Goal: Browse casually: Explore the website without a specific task or goal

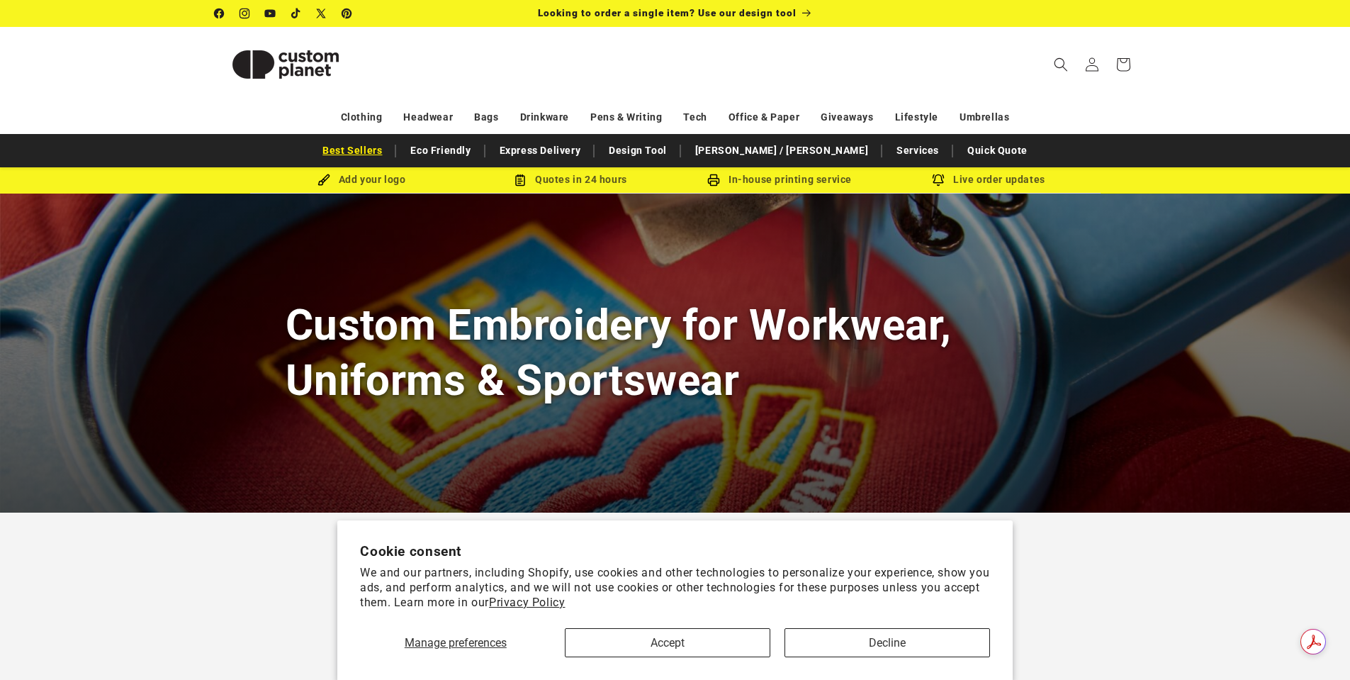
click at [389, 151] on link "Best Sellers" at bounding box center [352, 150] width 74 height 25
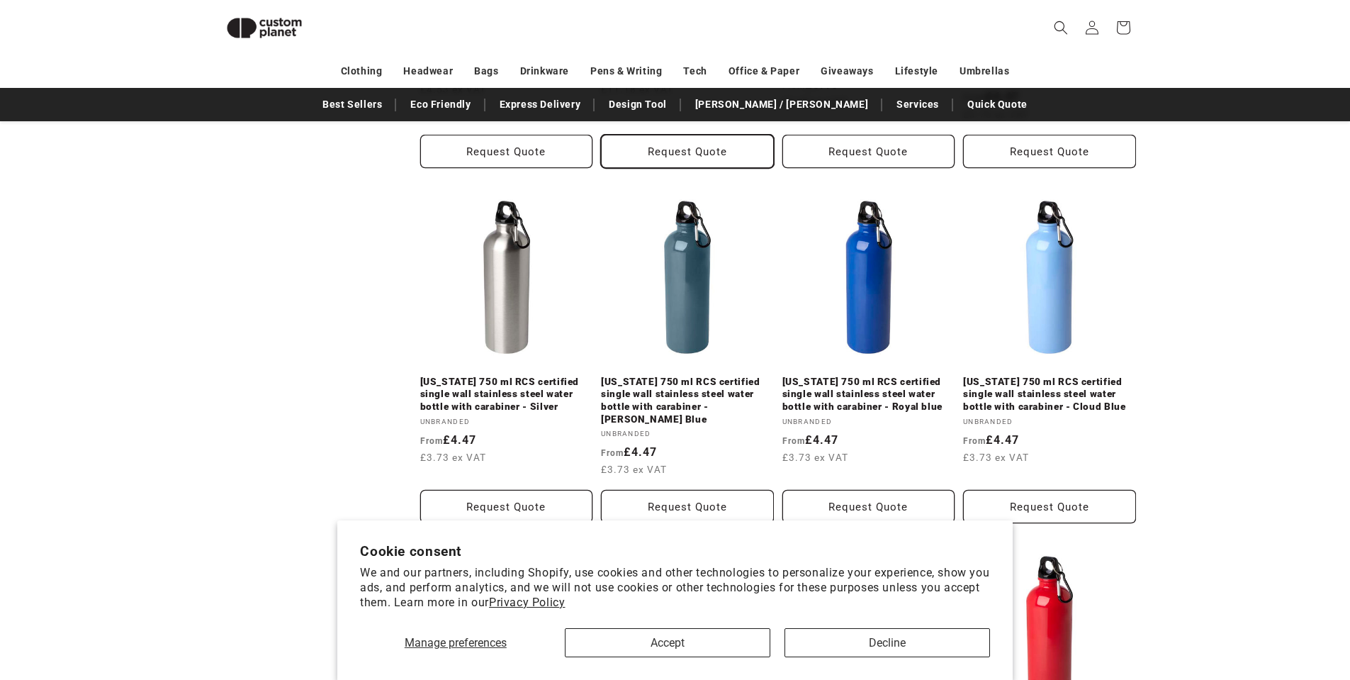
scroll to position [1116, 0]
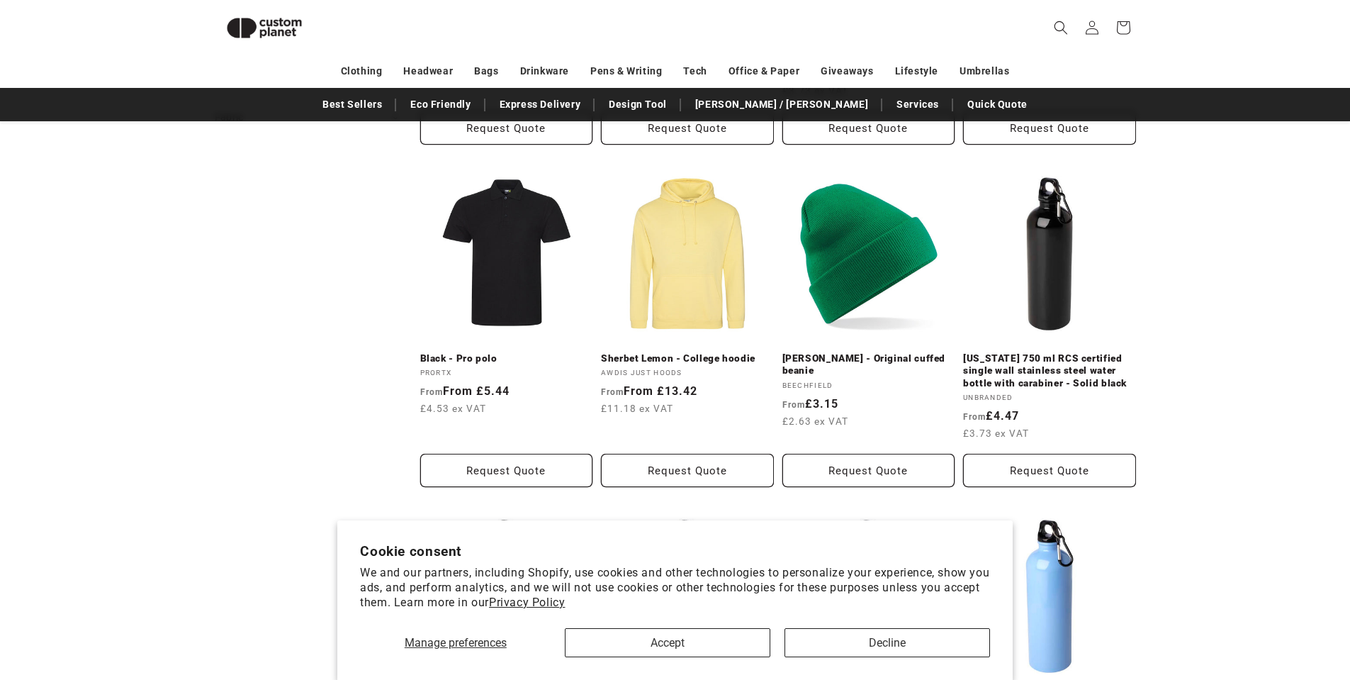
scroll to position [246, 0]
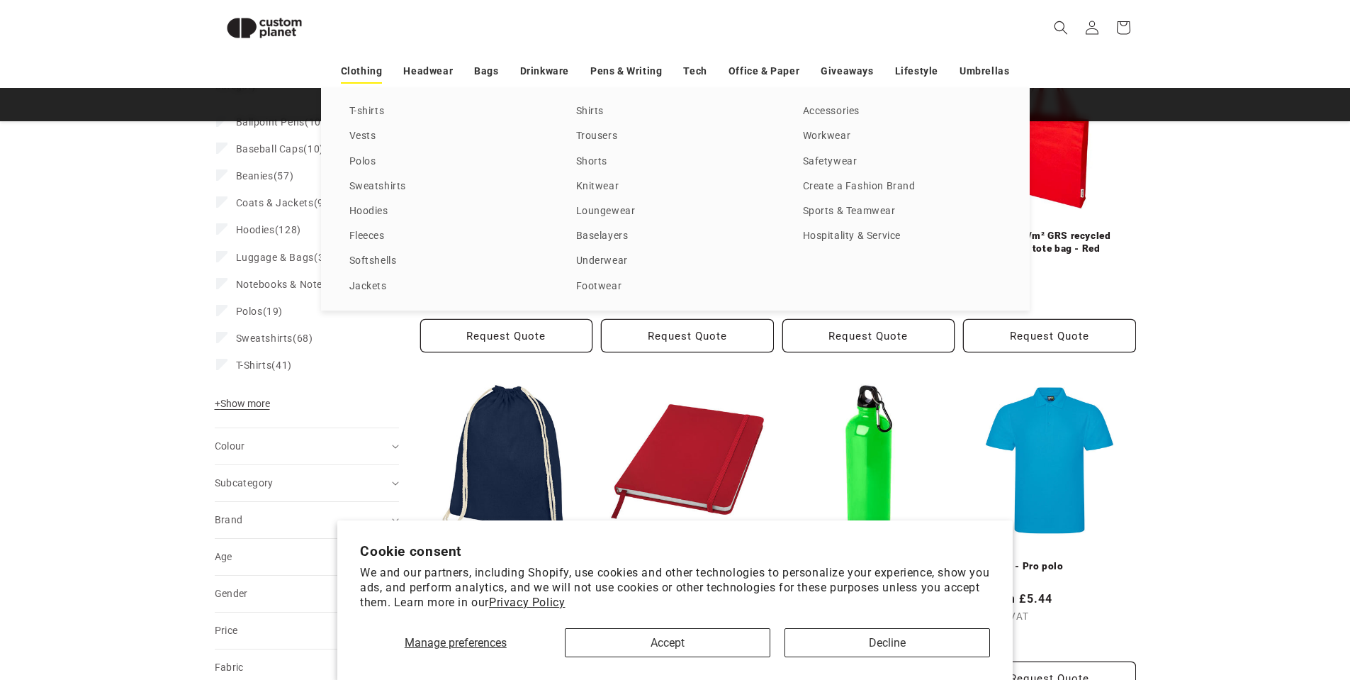
click at [364, 73] on link "Clothing" at bounding box center [362, 71] width 42 height 25
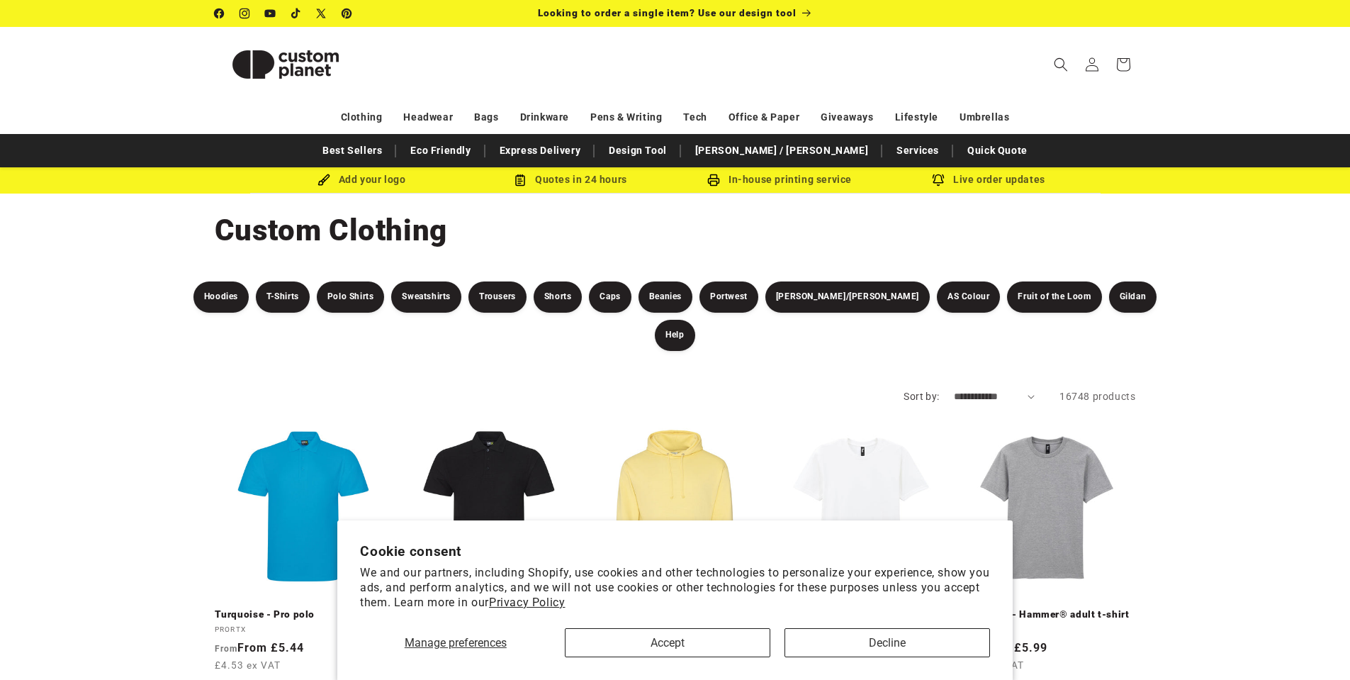
click at [310, 57] on img at bounding box center [286, 65] width 142 height 64
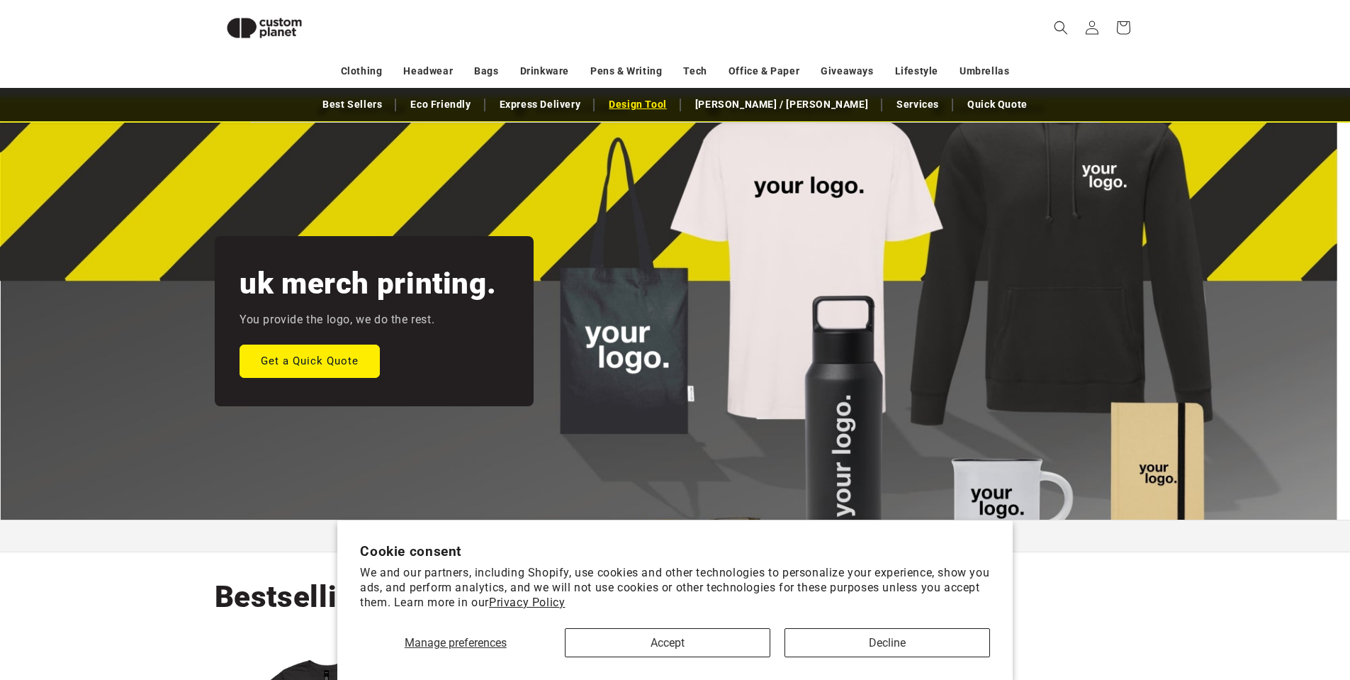
click at [674, 98] on link "Design Tool" at bounding box center [638, 104] width 72 height 25
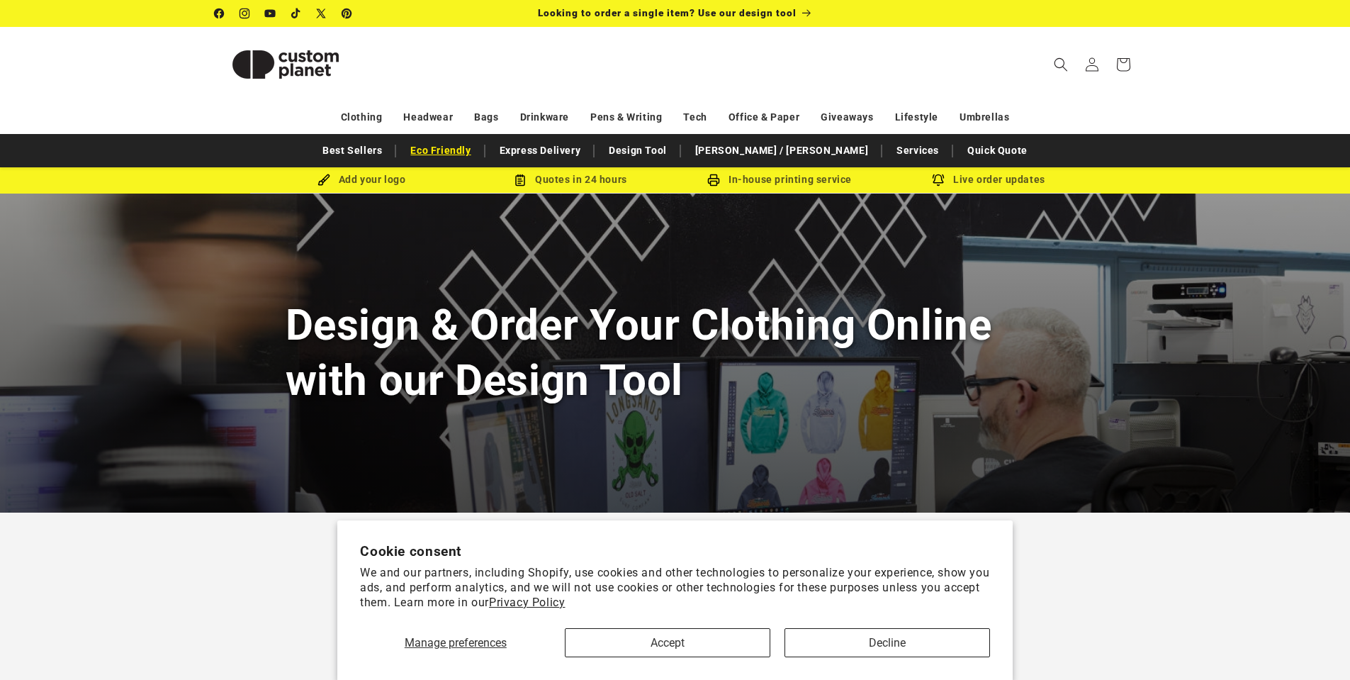
click at [478, 157] on link "Eco Friendly" at bounding box center [440, 150] width 74 height 25
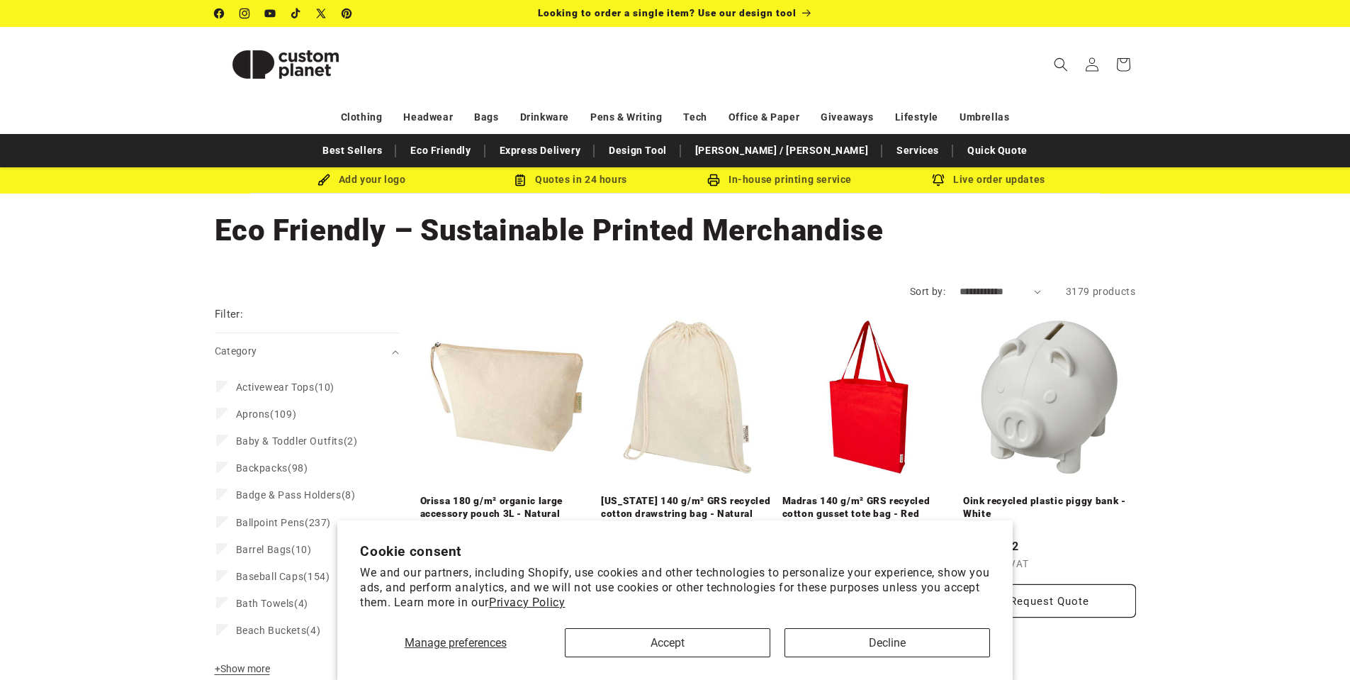
scroll to position [71, 0]
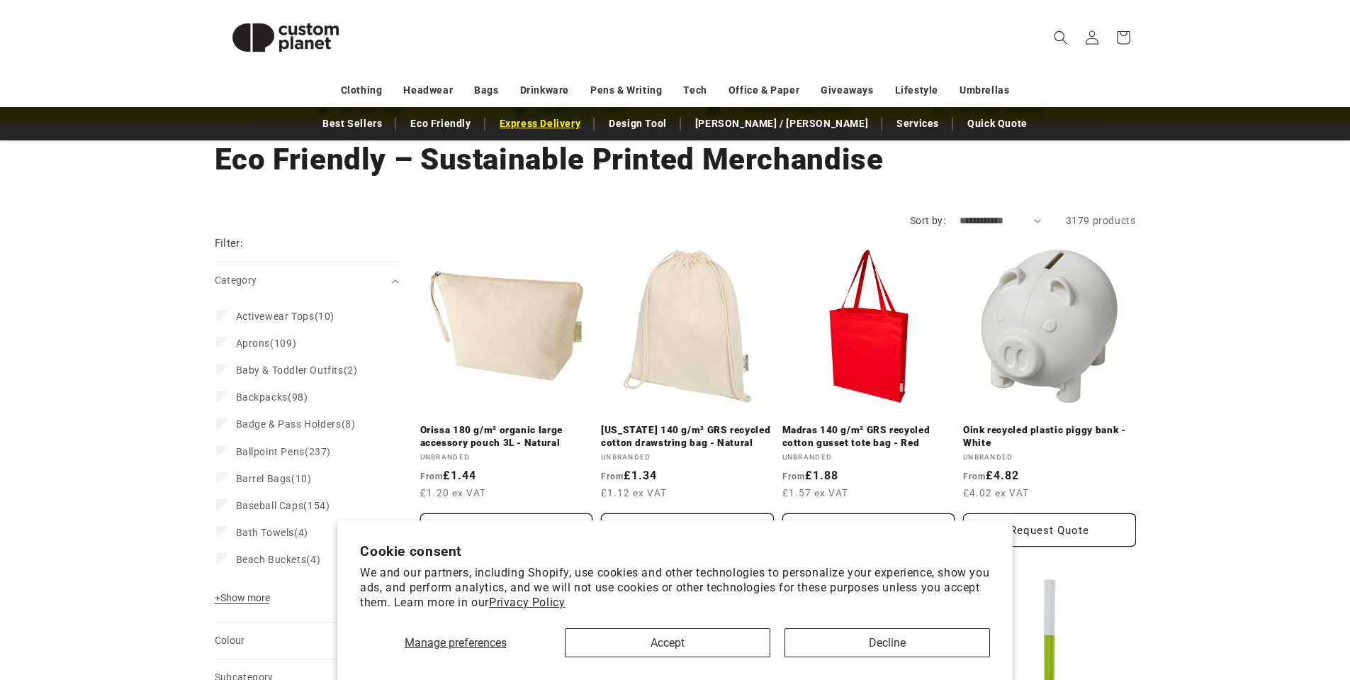
click at [588, 121] on link "Express Delivery" at bounding box center [541, 123] width 96 height 25
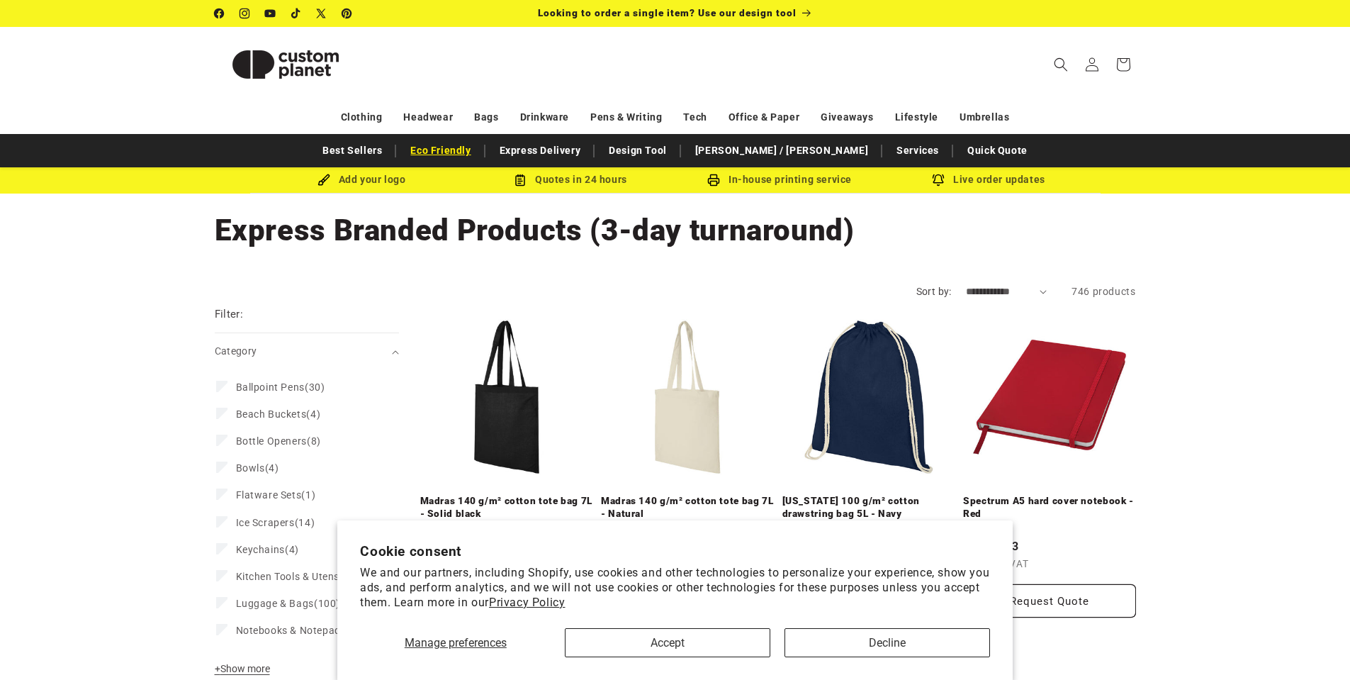
click at [478, 155] on link "Eco Friendly" at bounding box center [440, 150] width 74 height 25
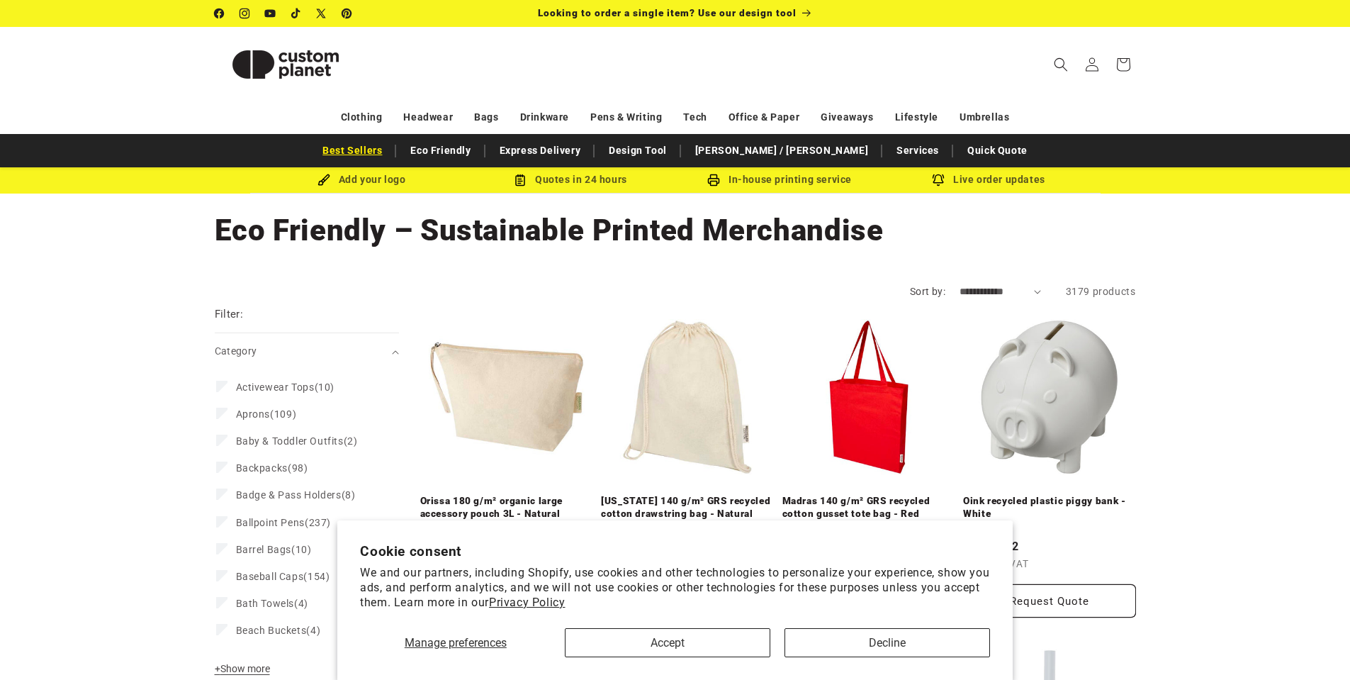
click at [389, 154] on link "Best Sellers" at bounding box center [352, 150] width 74 height 25
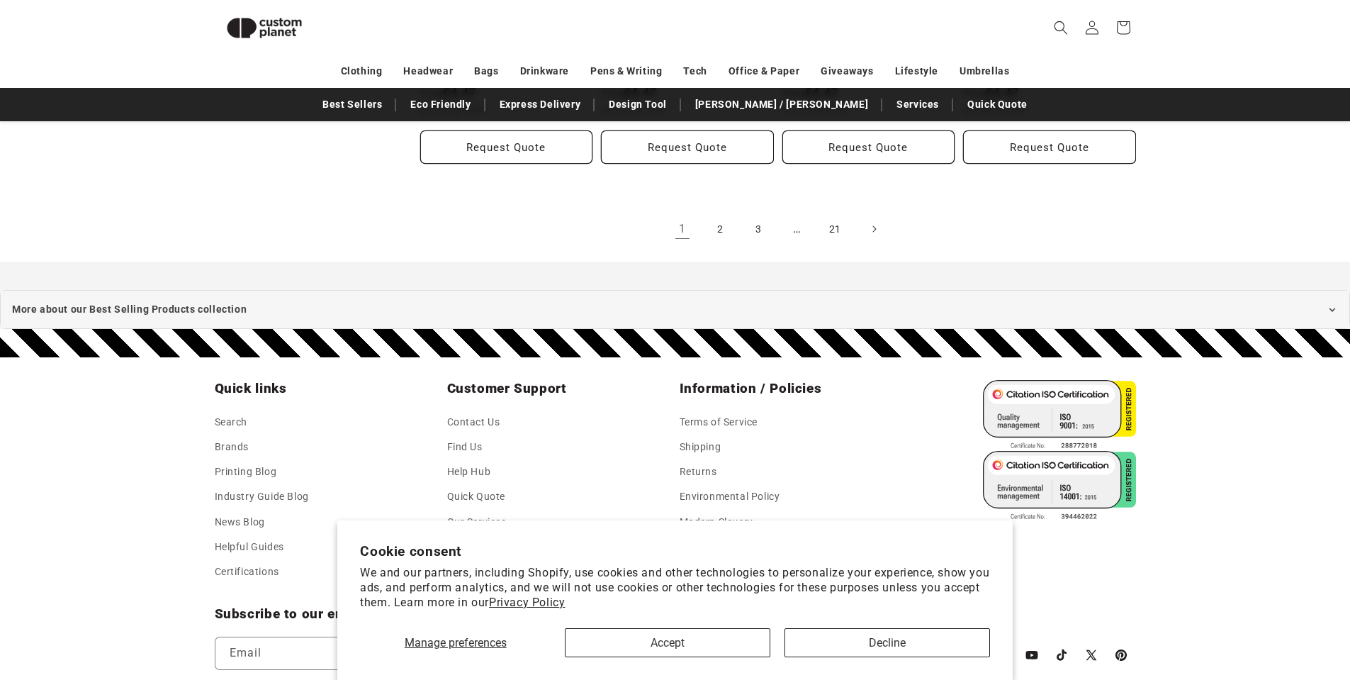
scroll to position [1824, 0]
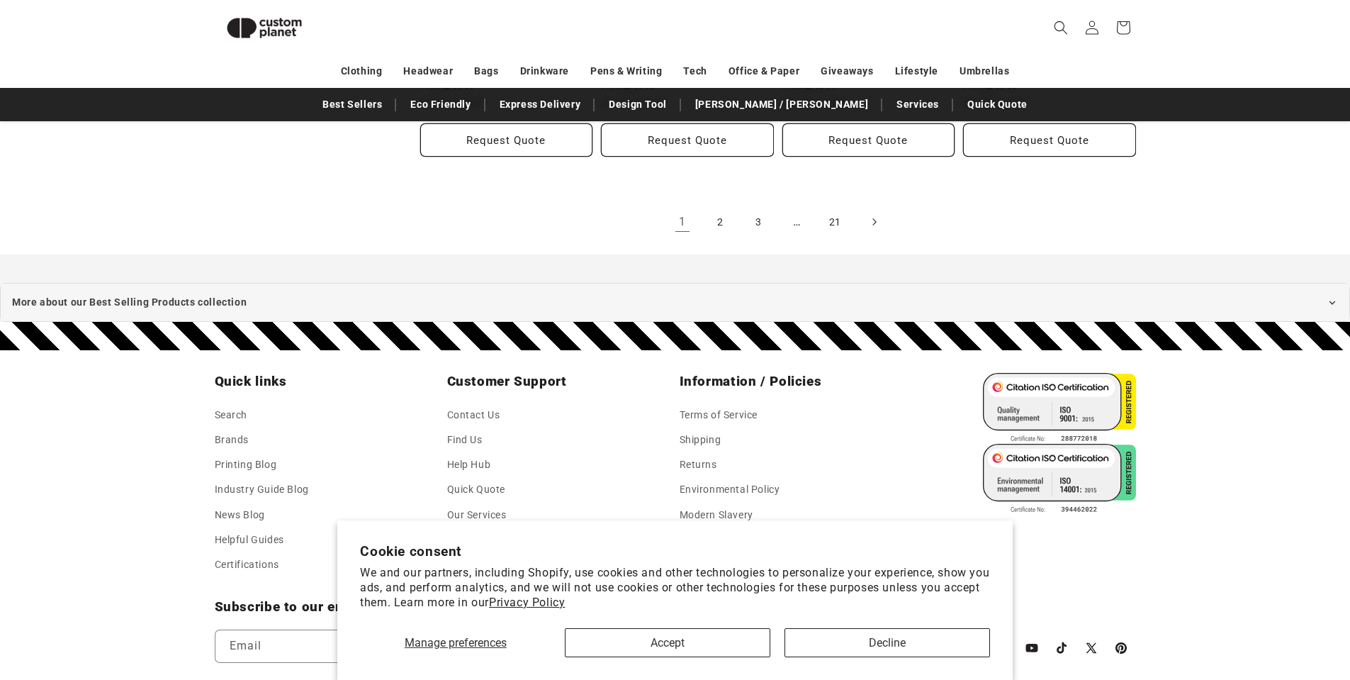
click at [874, 215] on icon "Next page" at bounding box center [874, 222] width 4 height 15
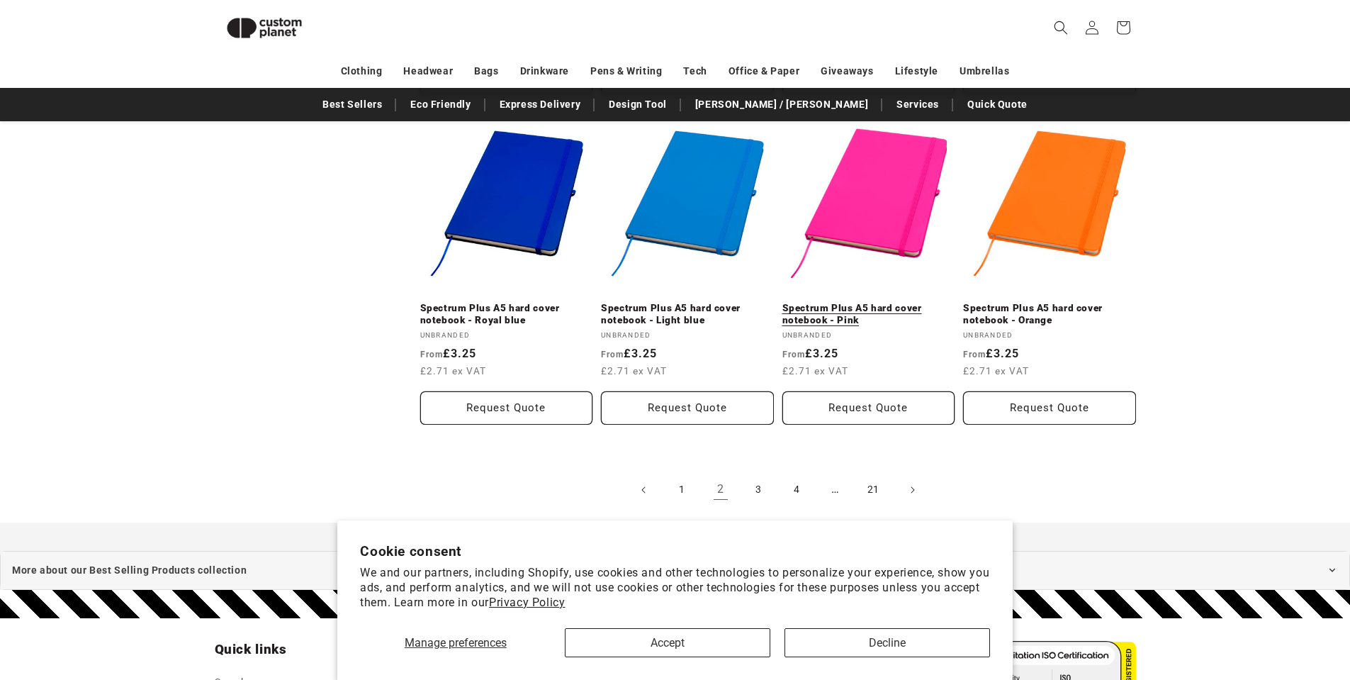
scroll to position [1683, 0]
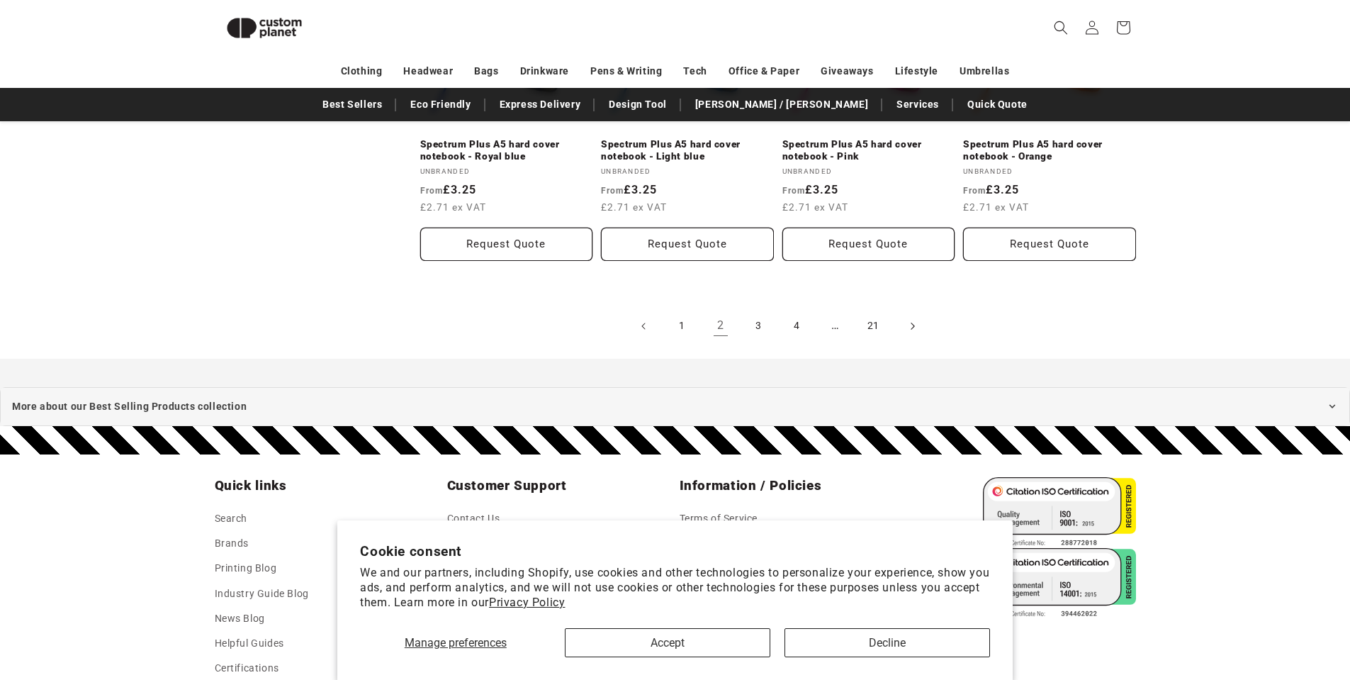
click at [912, 318] on icon "Next page" at bounding box center [912, 325] width 4 height 15
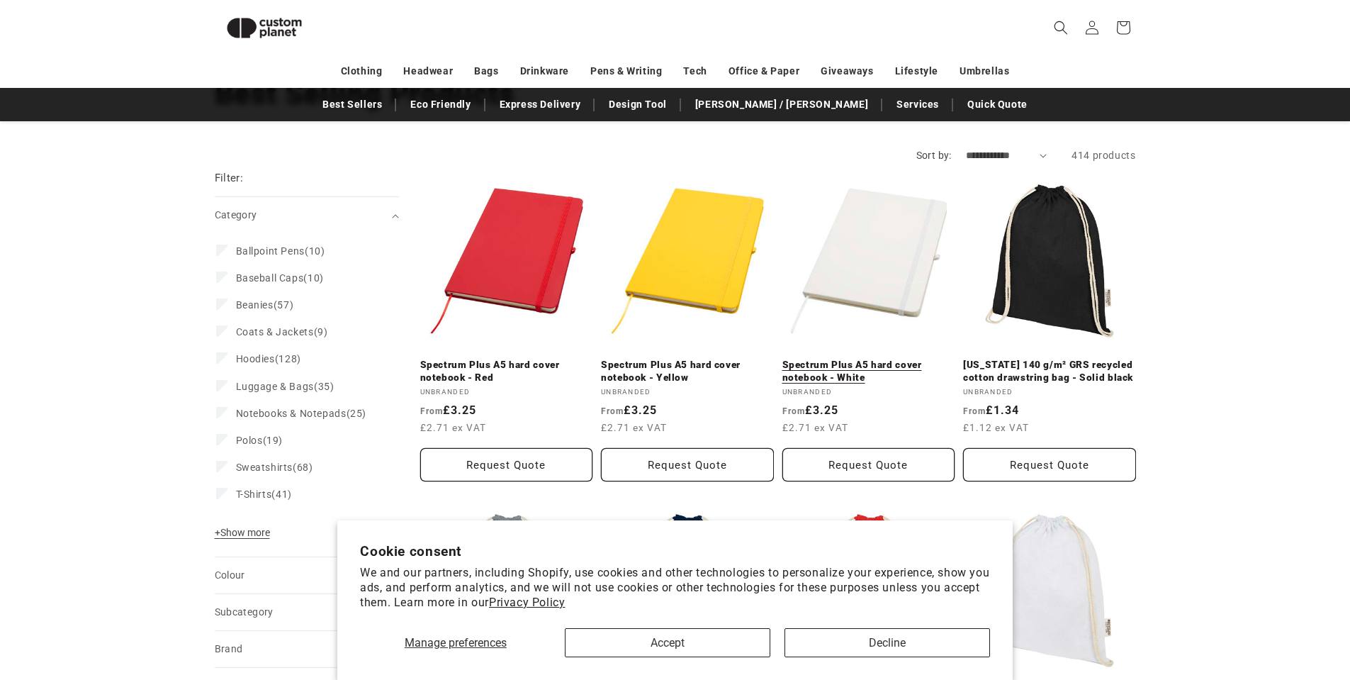
scroll to position [52, 0]
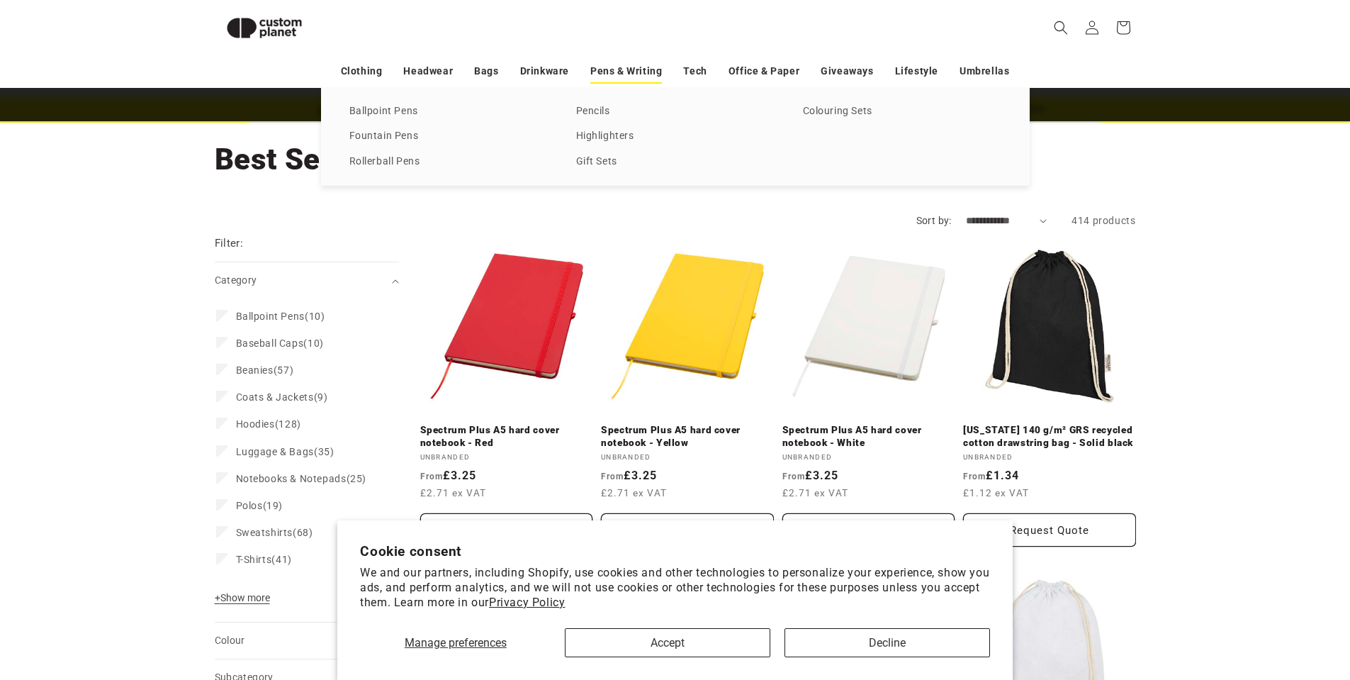
click at [636, 72] on link "Pens & Writing" at bounding box center [627, 71] width 72 height 25
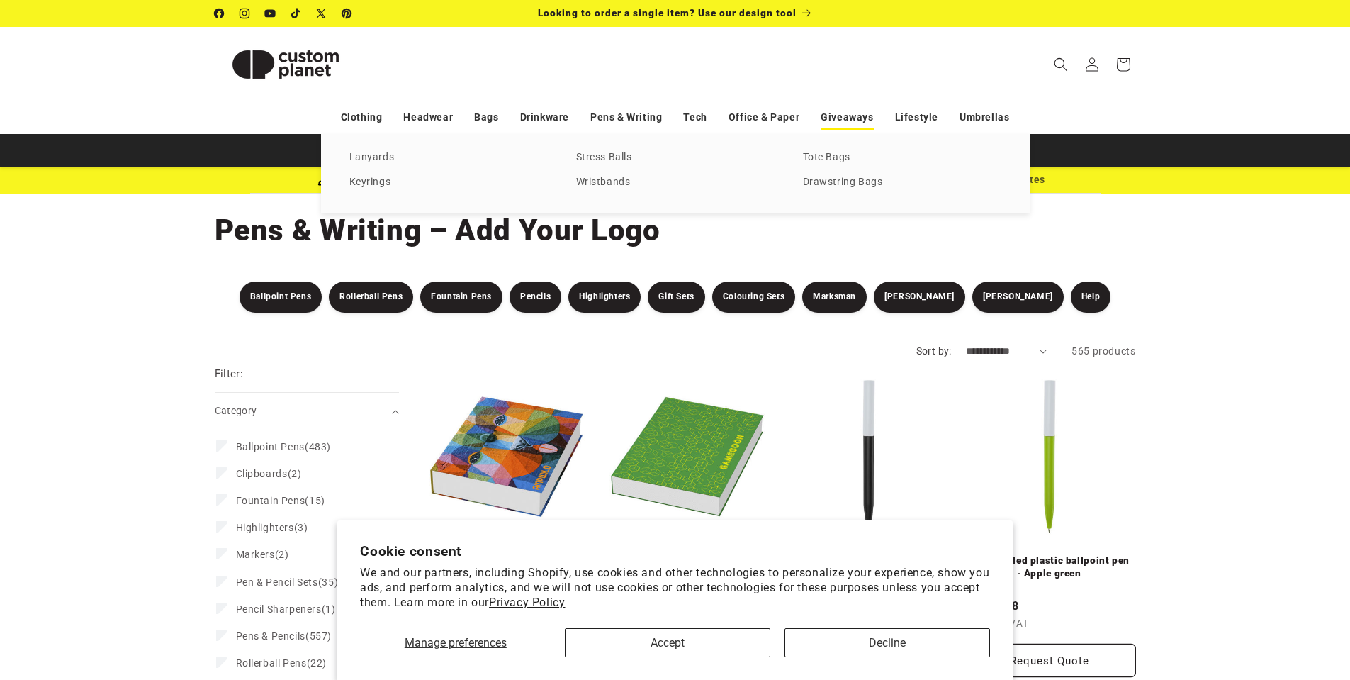
click at [847, 118] on link "Giveaways" at bounding box center [847, 117] width 52 height 25
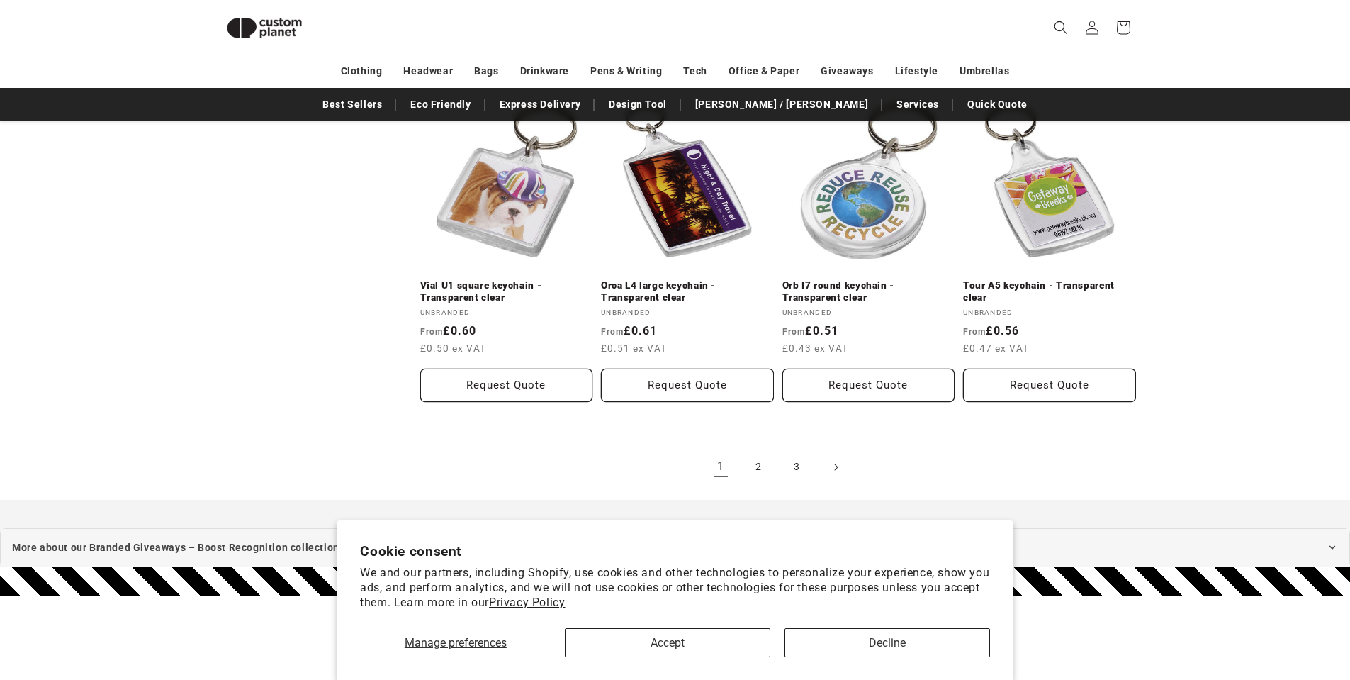
scroll to position [2888, 0]
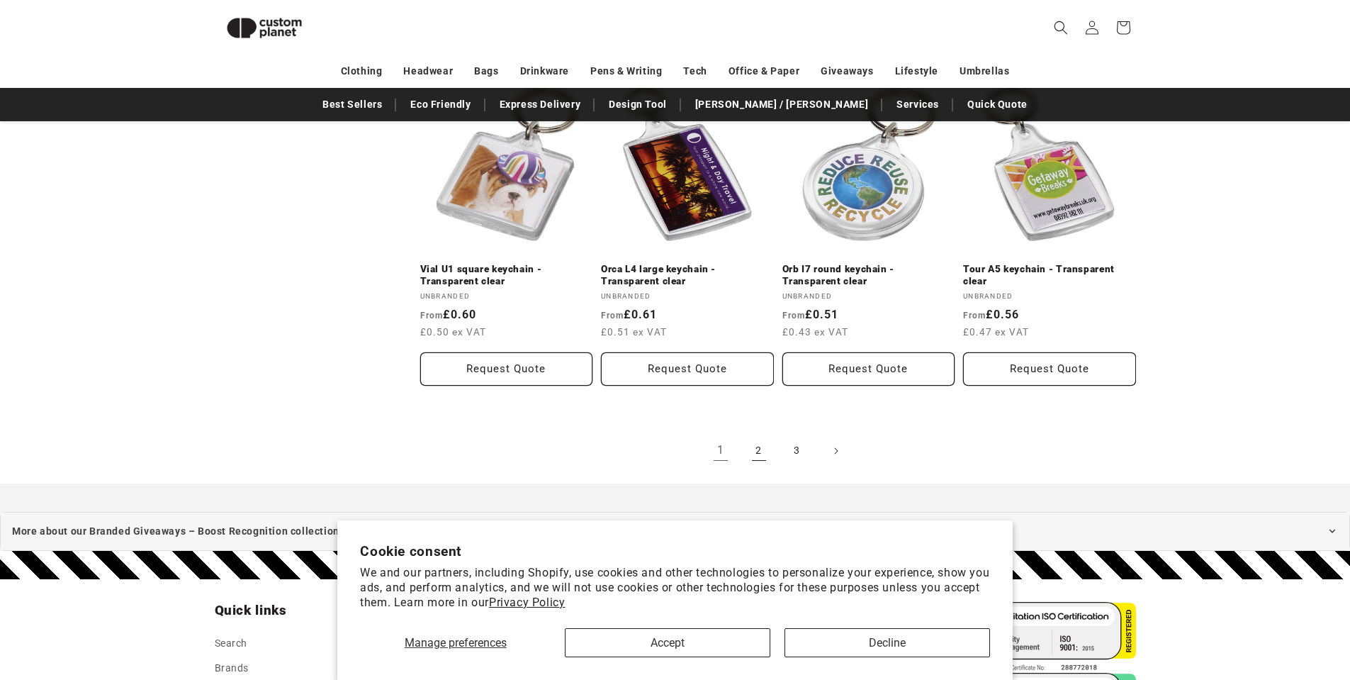
click at [752, 453] on link "2" at bounding box center [759, 450] width 31 height 31
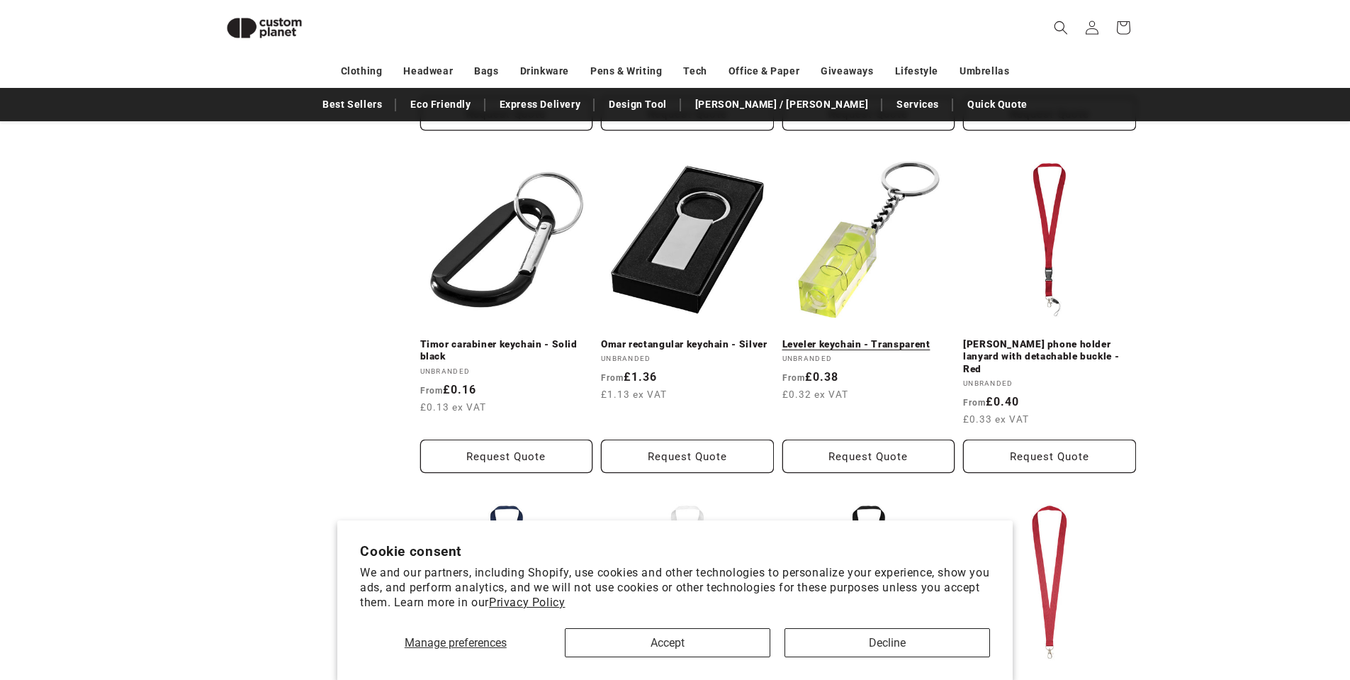
scroll to position [832, 0]
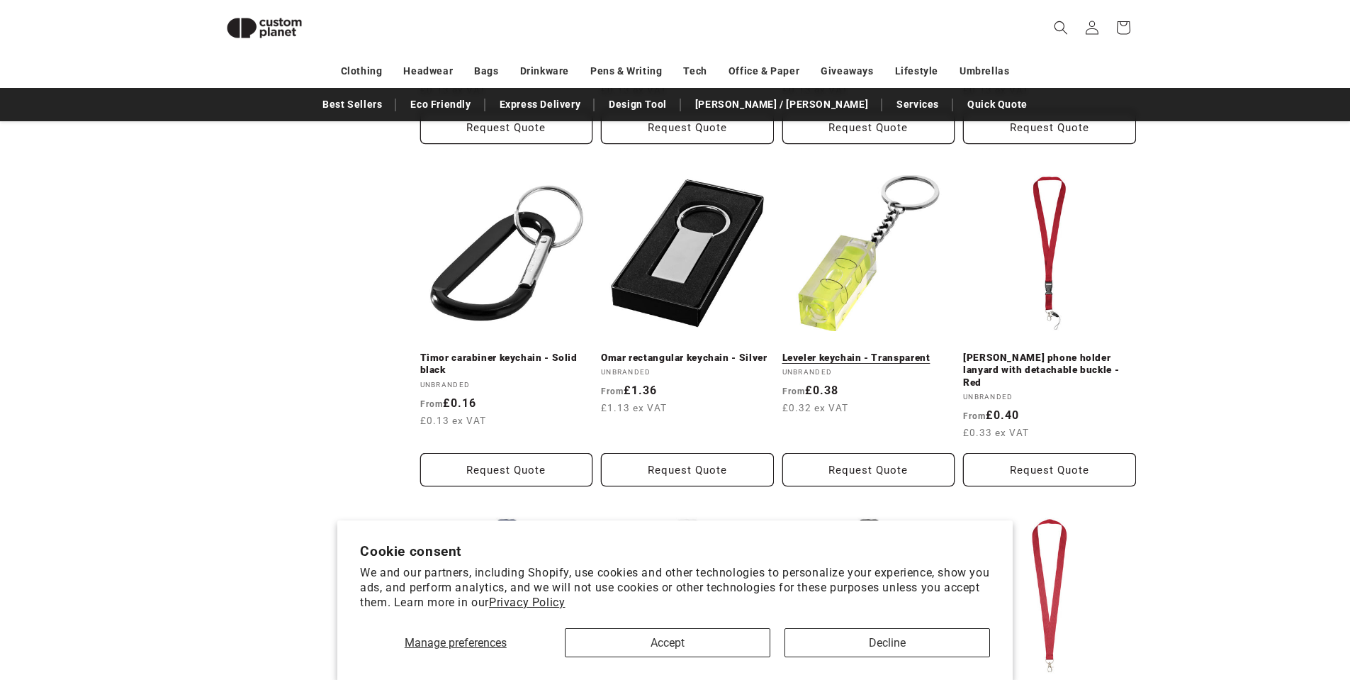
click at [854, 352] on link "Leveler keychain - Transparent" at bounding box center [869, 358] width 173 height 13
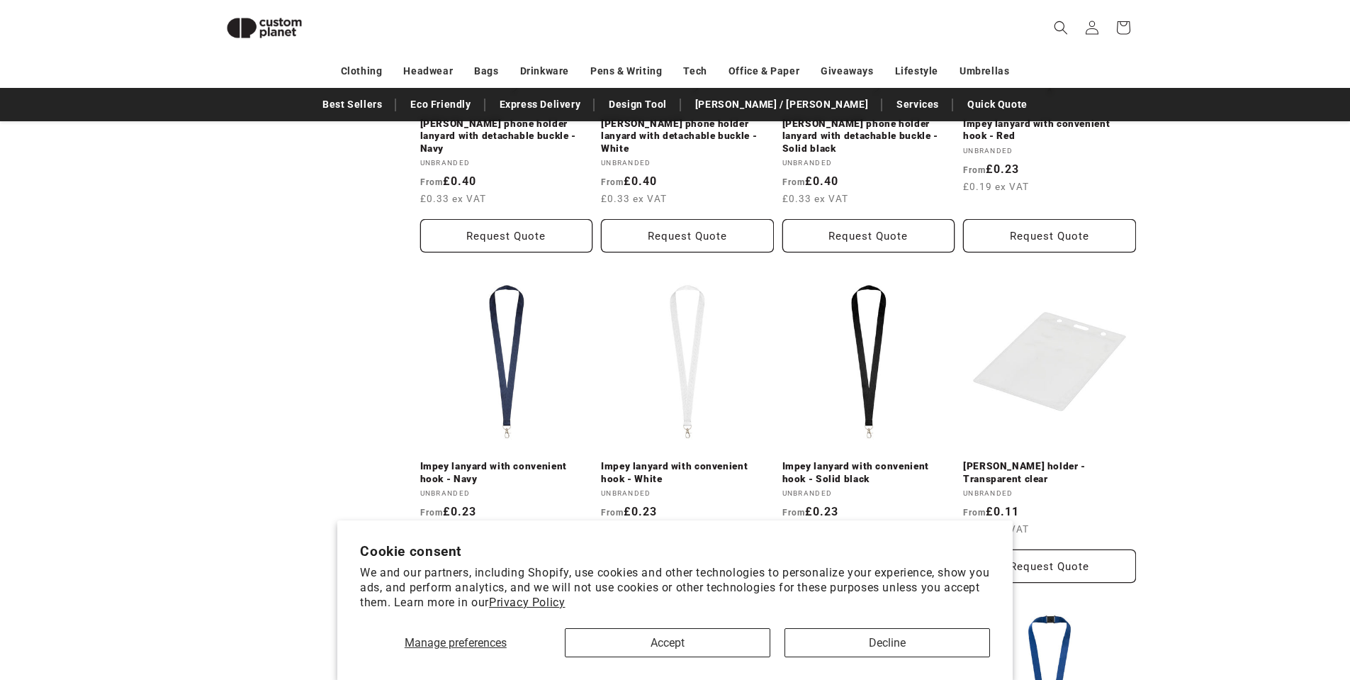
scroll to position [1328, 0]
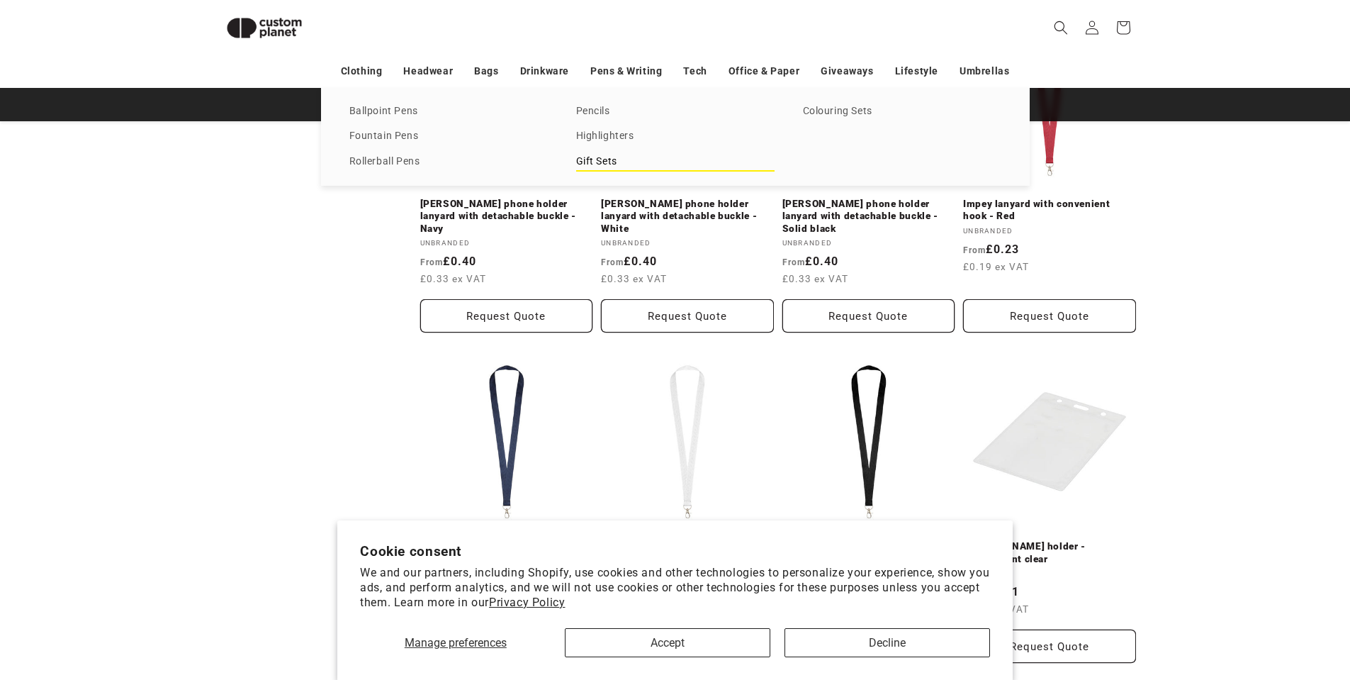
click at [605, 159] on link "Gift Sets" at bounding box center [675, 161] width 198 height 19
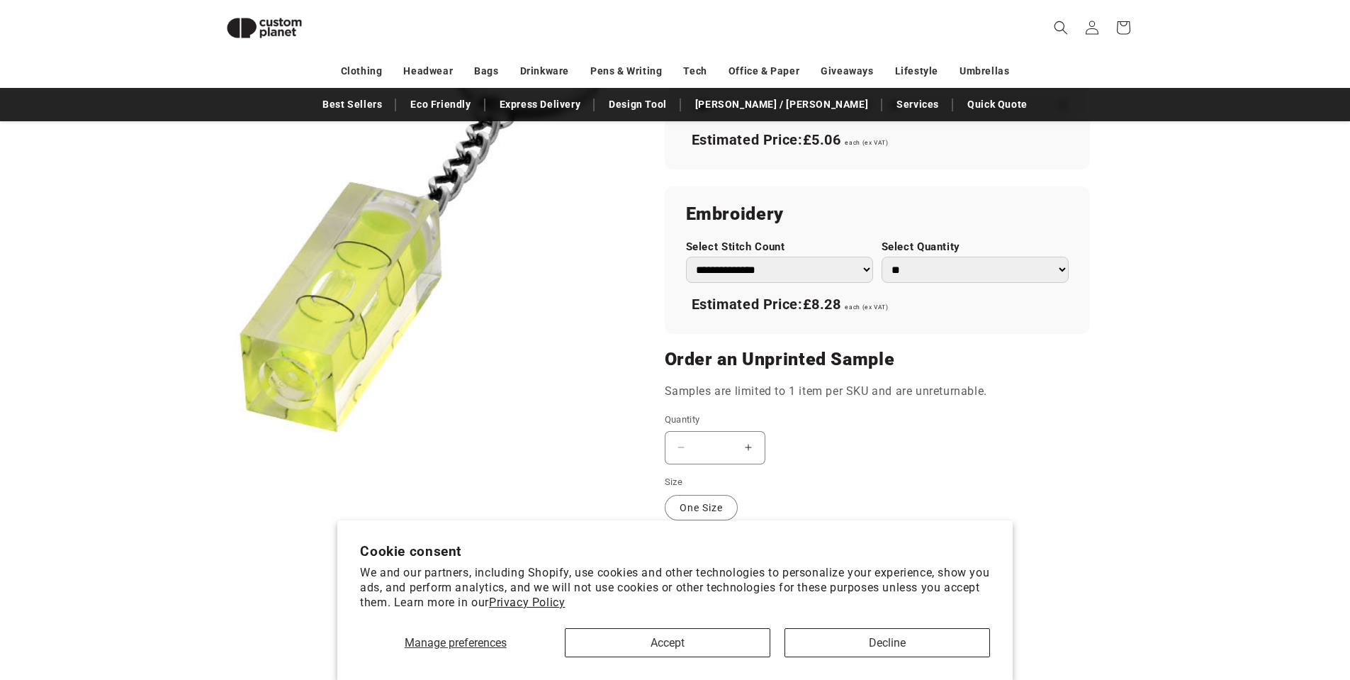
scroll to position [902, 0]
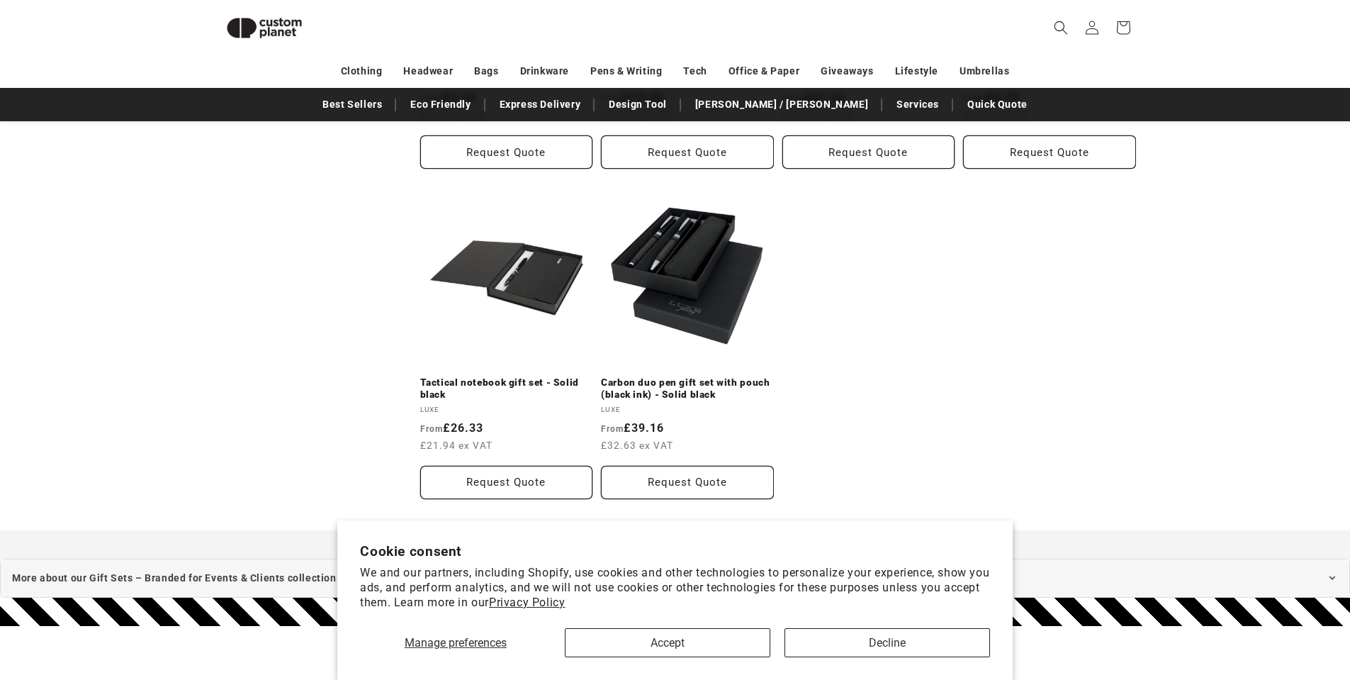
scroll to position [973, 0]
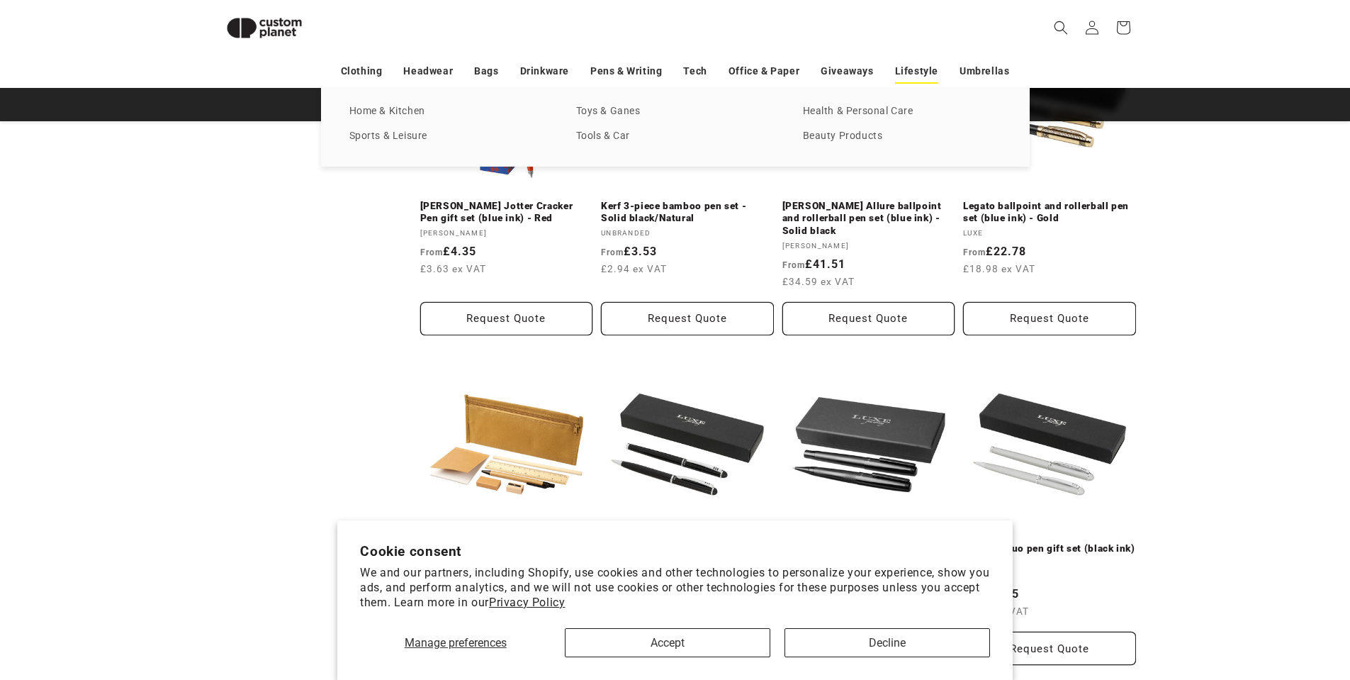
click at [919, 69] on link "Lifestyle" at bounding box center [916, 71] width 43 height 25
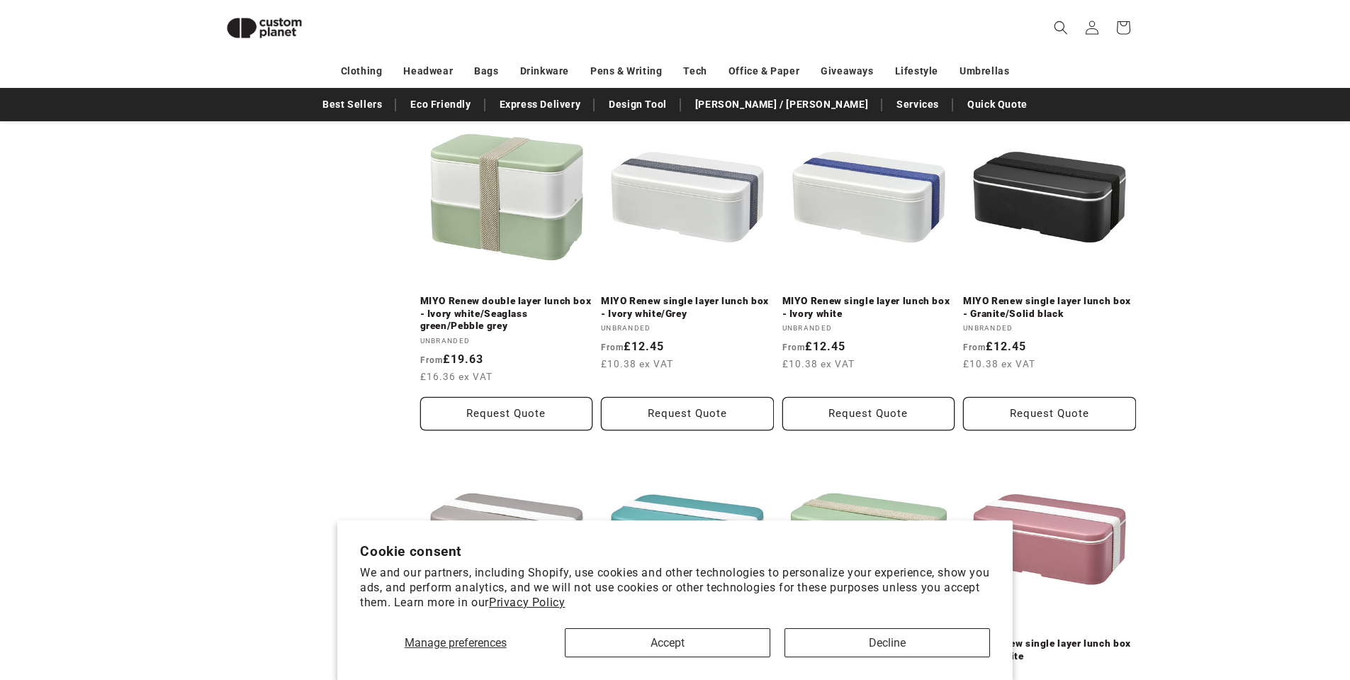
scroll to position [2180, 0]
